Goal: Navigation & Orientation: Find specific page/section

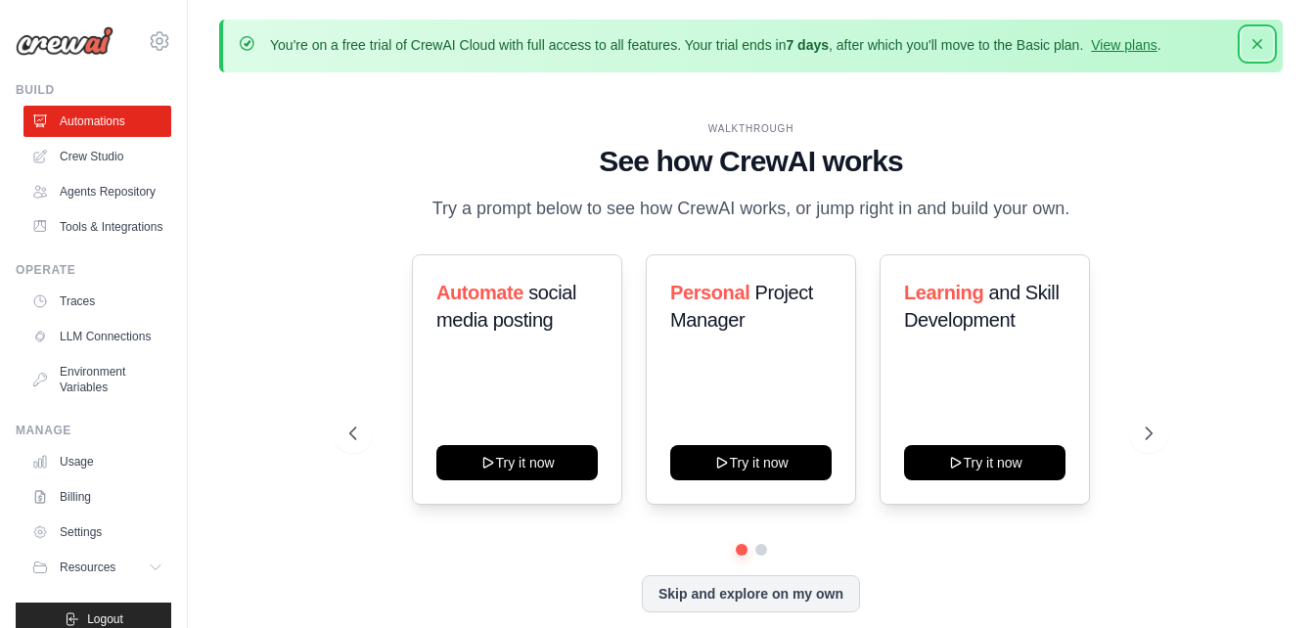
click at [1255, 43] on icon "button" at bounding box center [1258, 44] width 20 height 20
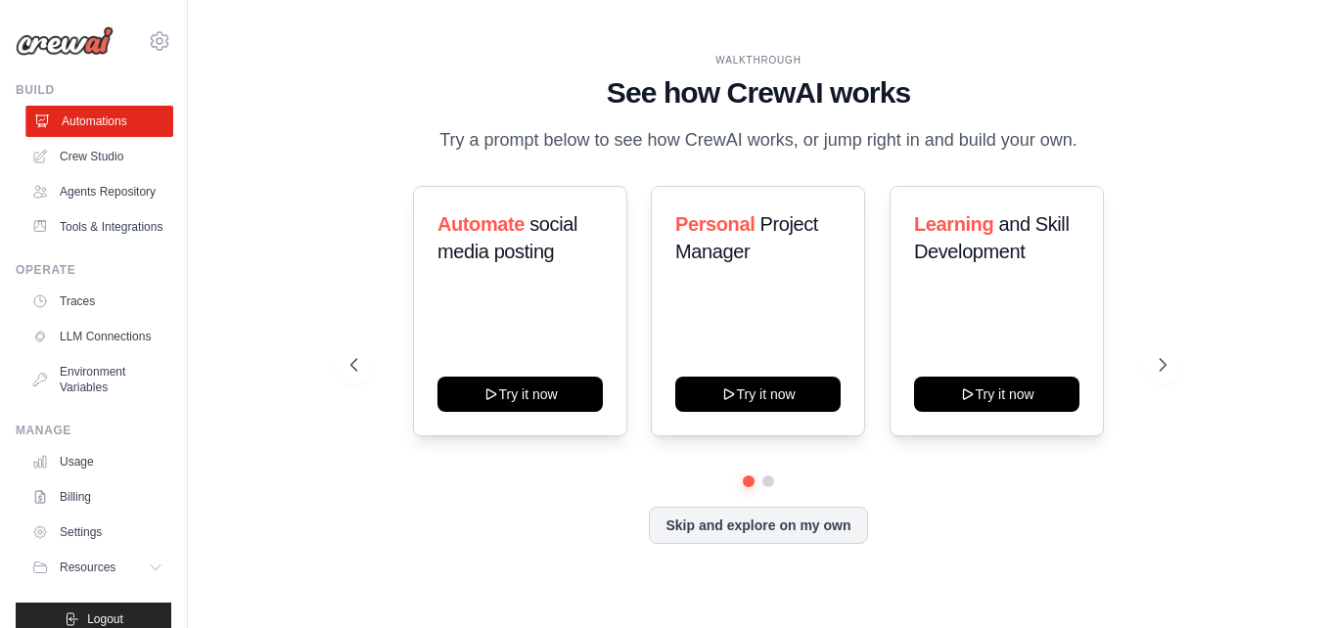
click at [69, 127] on link "Automations" at bounding box center [99, 121] width 148 height 31
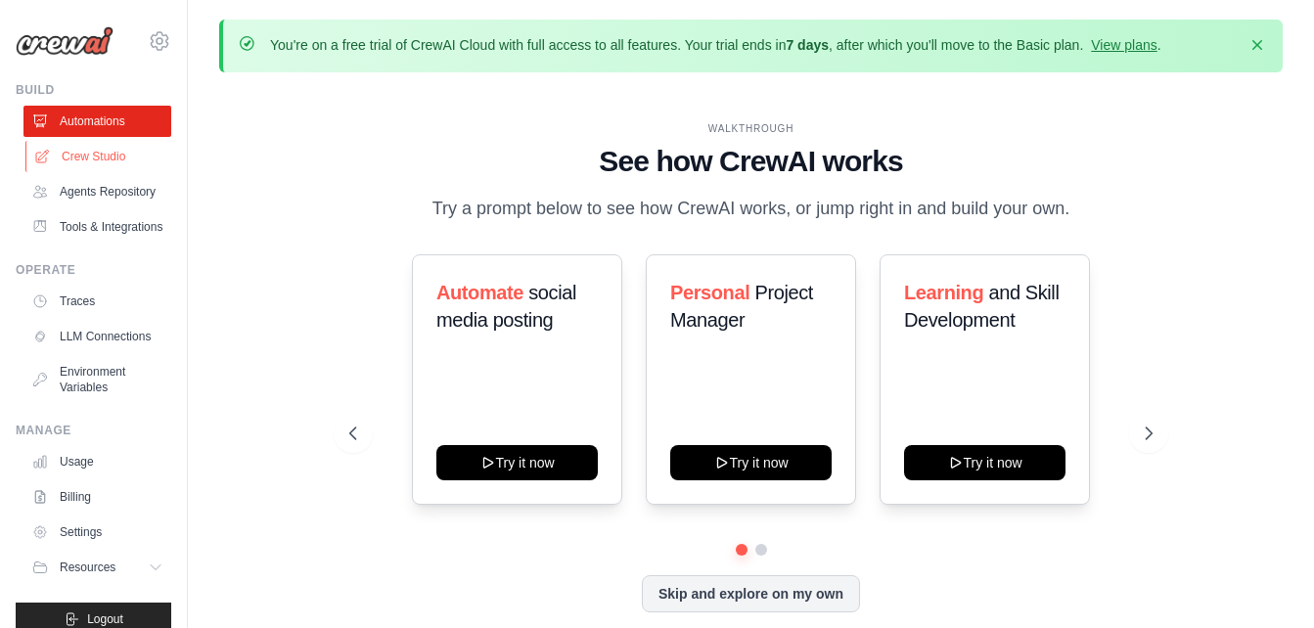
click at [80, 167] on link "Crew Studio" at bounding box center [99, 156] width 148 height 31
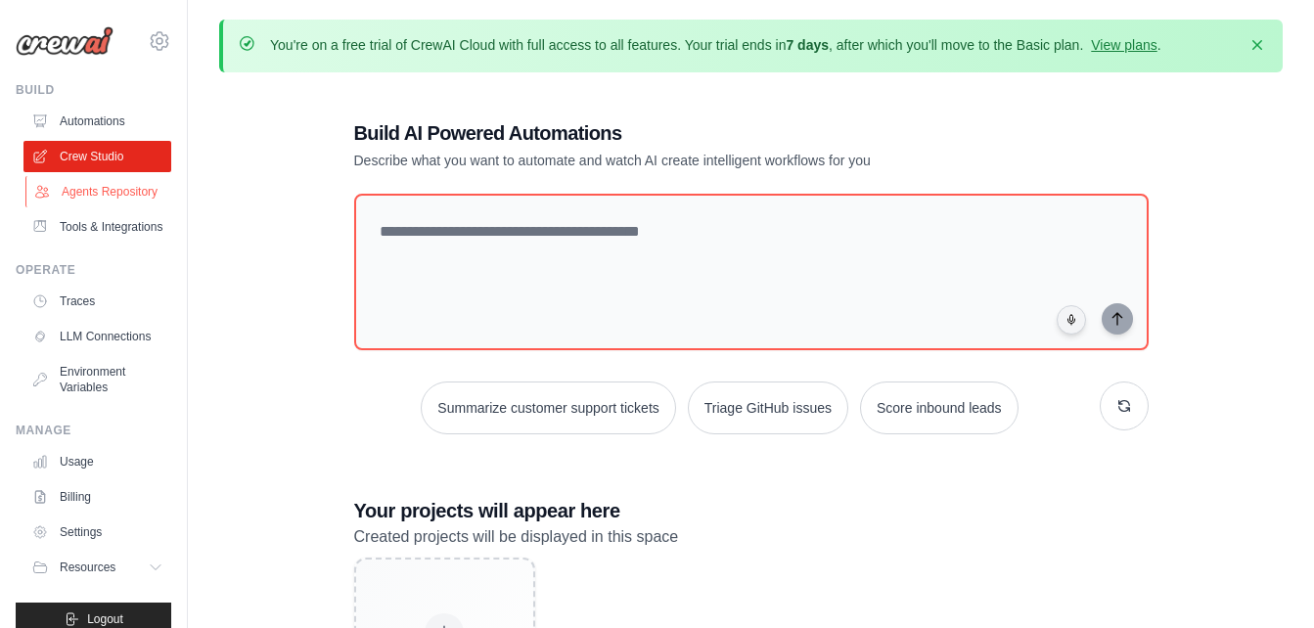
click at [87, 194] on link "Agents Repository" at bounding box center [99, 191] width 148 height 31
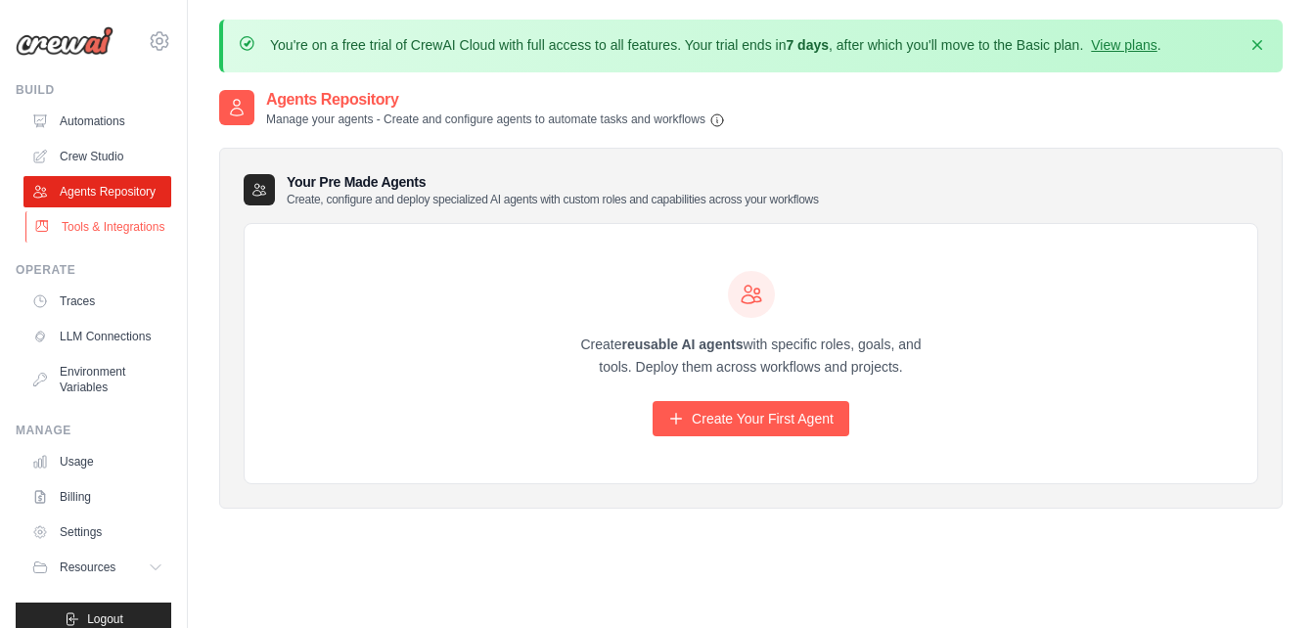
click at [90, 235] on link "Tools & Integrations" at bounding box center [99, 226] width 148 height 31
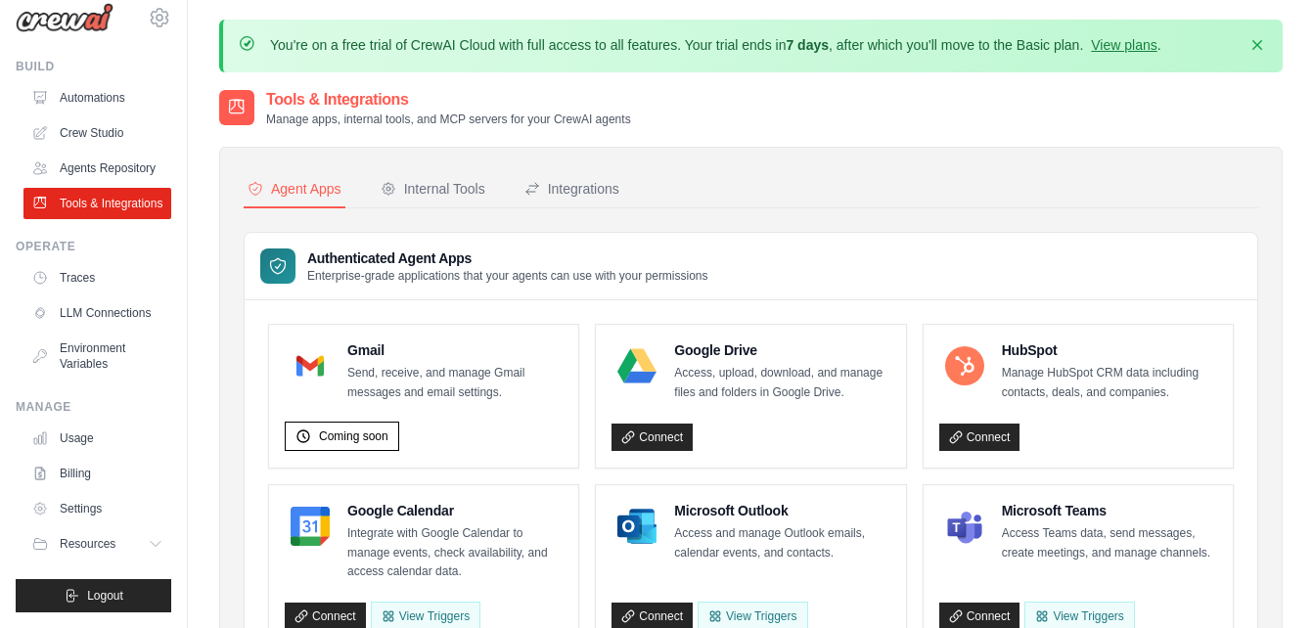
scroll to position [64, 0]
click at [75, 440] on link "Usage" at bounding box center [99, 438] width 148 height 31
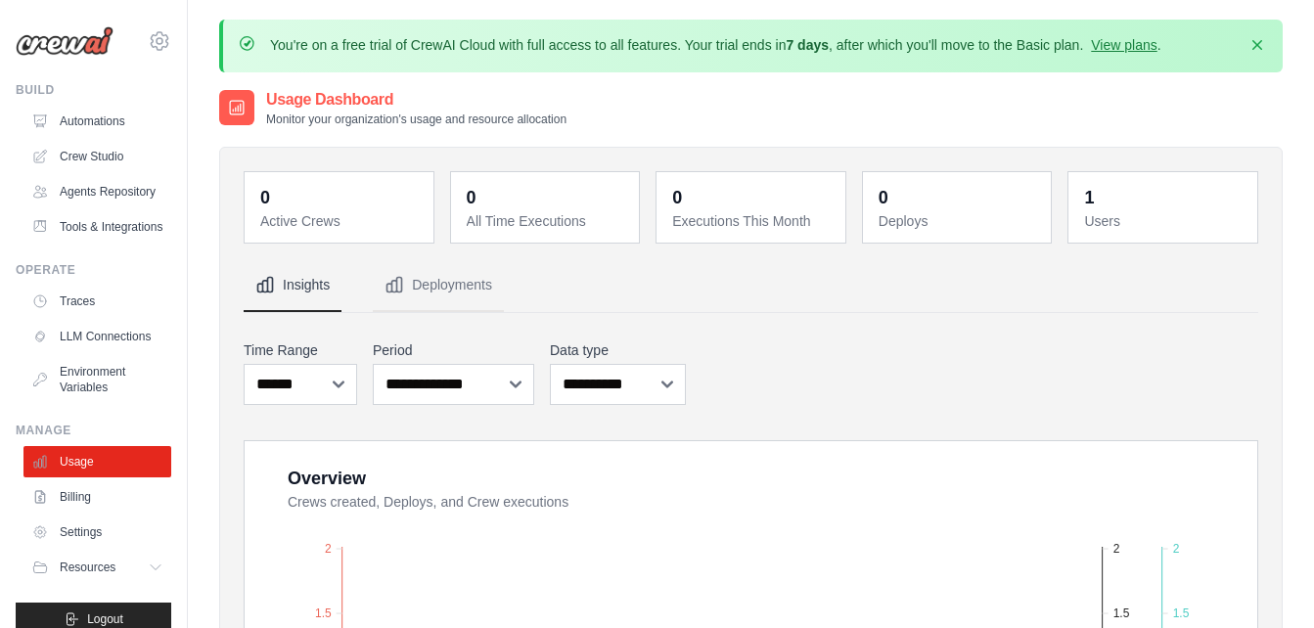
click at [50, 55] on img at bounding box center [65, 40] width 98 height 29
click at [50, 45] on img at bounding box center [65, 40] width 98 height 29
